Goal: Task Accomplishment & Management: Manage account settings

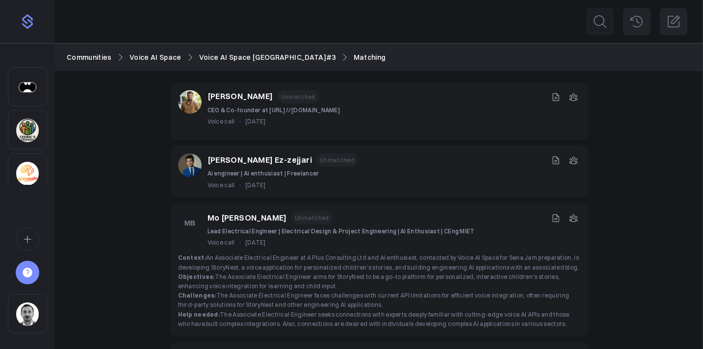
scroll to position [94, 0]
click at [162, 56] on link "Voice AI Space" at bounding box center [156, 57] width 52 height 11
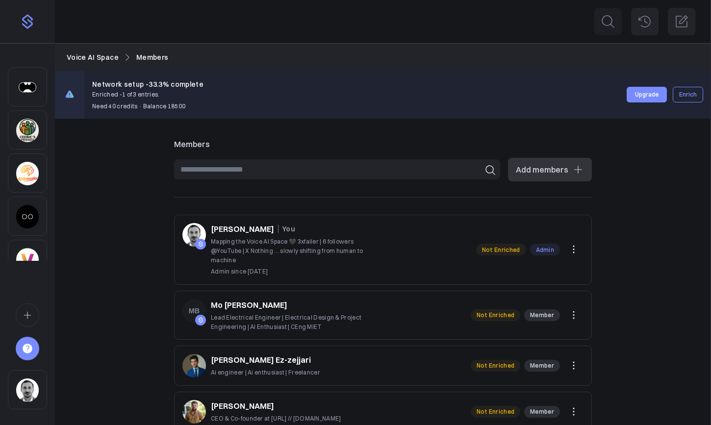
click at [31, 349] on img "Sidebar" at bounding box center [27, 391] width 23 height 24
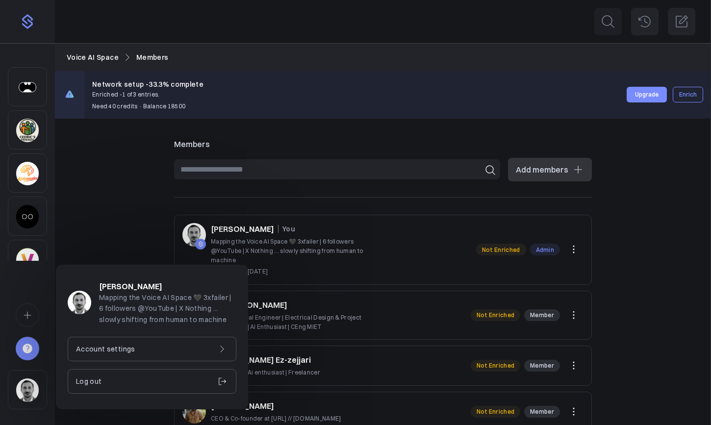
click at [147, 349] on div "Account settings" at bounding box center [152, 349] width 169 height 25
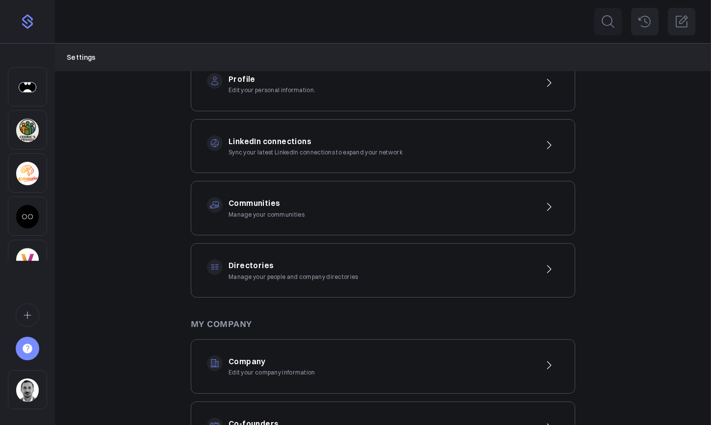
scroll to position [45, 0]
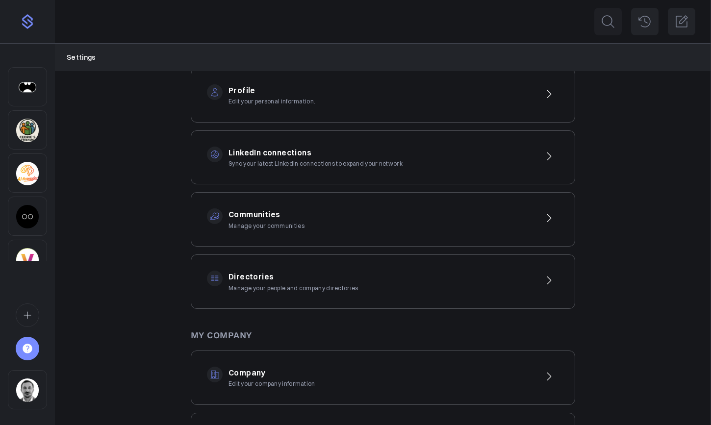
click at [269, 152] on h3 "LinkedIn connections" at bounding box center [316, 153] width 174 height 13
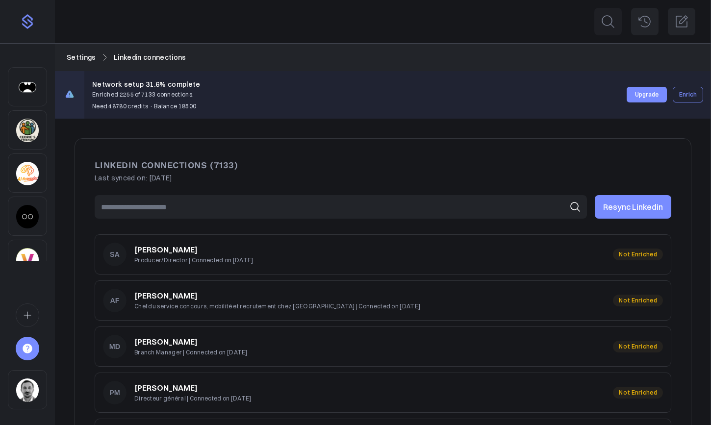
click at [148, 132] on div "LINKEDIN CONNECTIONS (7133) Last synced on: [DATE] 357 Resync Linkedin Not on S…" at bounding box center [383, 296] width 656 height 354
click at [25, 22] on img "Sidebar" at bounding box center [28, 22] width 16 height 16
